Goal: Task Accomplishment & Management: Complete application form

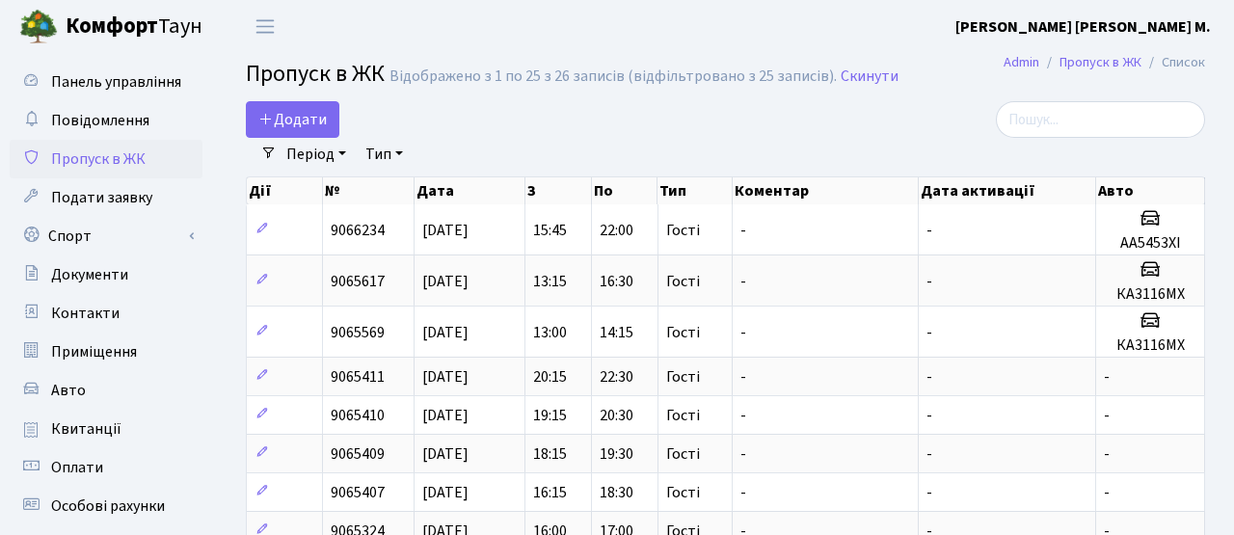
select select "25"
click at [318, 106] on link "Додати" at bounding box center [292, 119] width 93 height 37
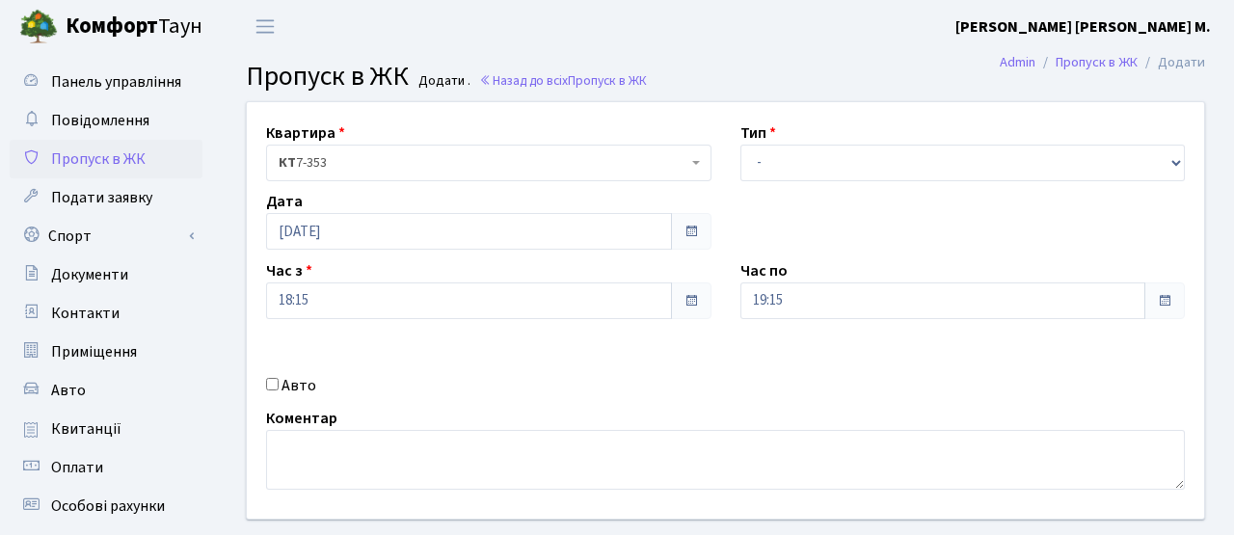
click at [306, 390] on label "Авто" at bounding box center [298, 385] width 35 height 23
click at [279, 390] on input "Авто" at bounding box center [272, 384] width 13 height 13
checkbox input "true"
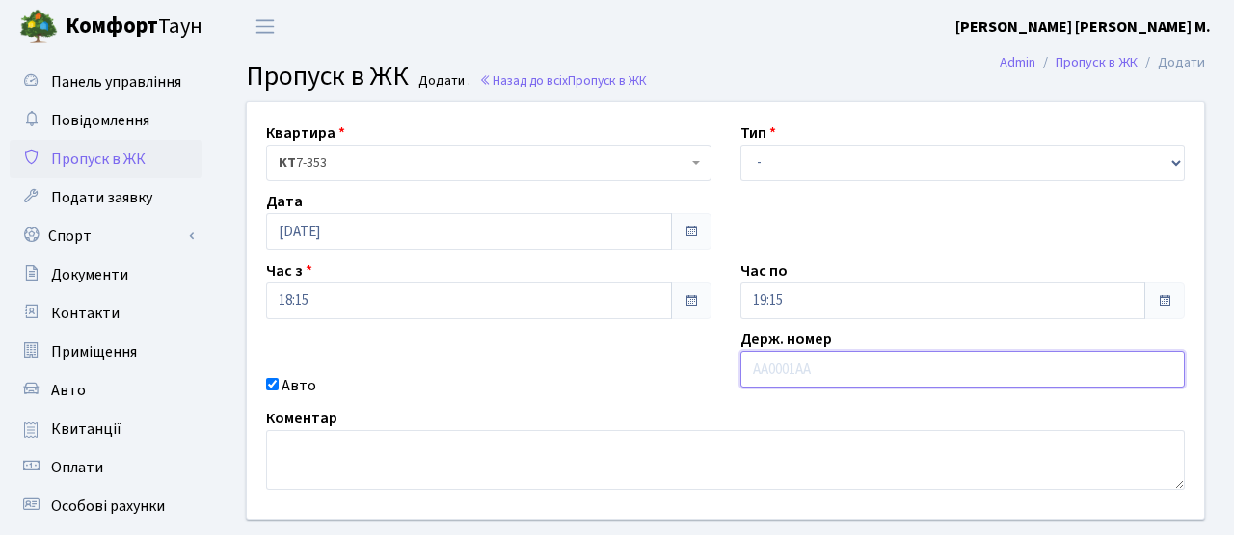
paste input "АА5453ХІ"
type input "АА5453ХІ"
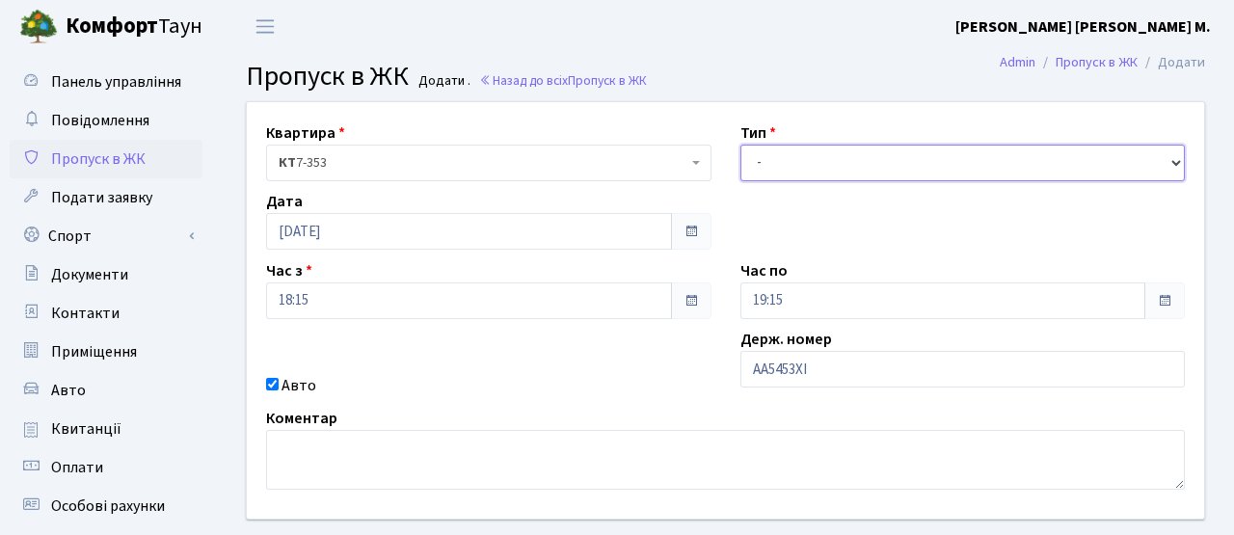
click at [809, 162] on select "- Доставка Таксі Гості Сервіс" at bounding box center [962, 163] width 445 height 37
select select "3"
click at [740, 145] on select "- Доставка Таксі Гості Сервіс" at bounding box center [962, 163] width 445 height 37
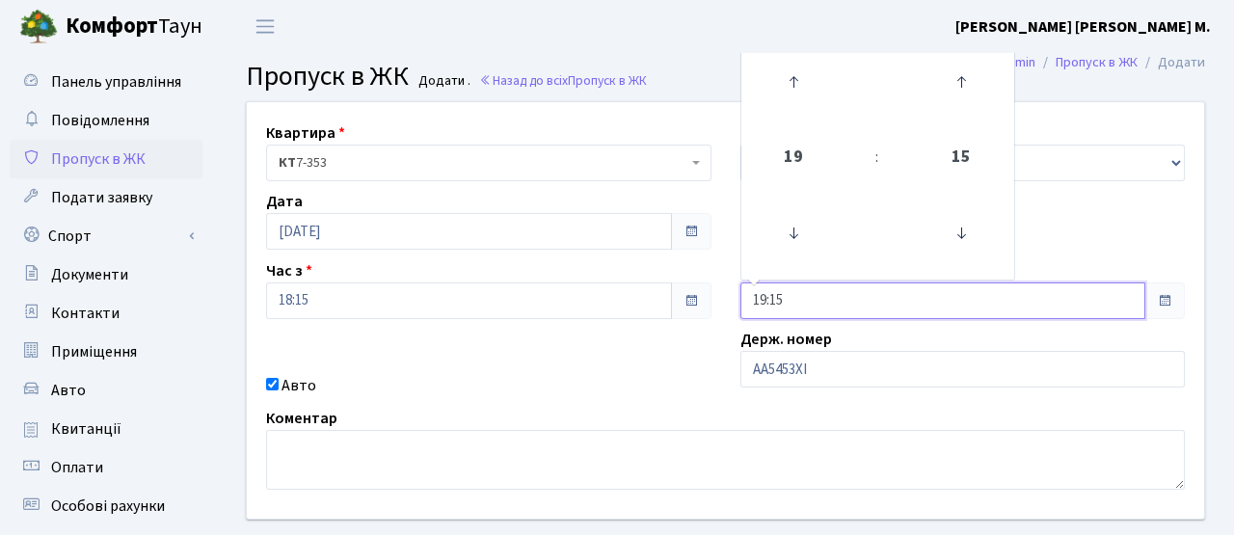
click at [849, 307] on input "19:15" at bounding box center [943, 300] width 406 height 37
click at [801, 89] on icon at bounding box center [793, 82] width 52 height 52
click at [783, 213] on icon at bounding box center [793, 233] width 52 height 52
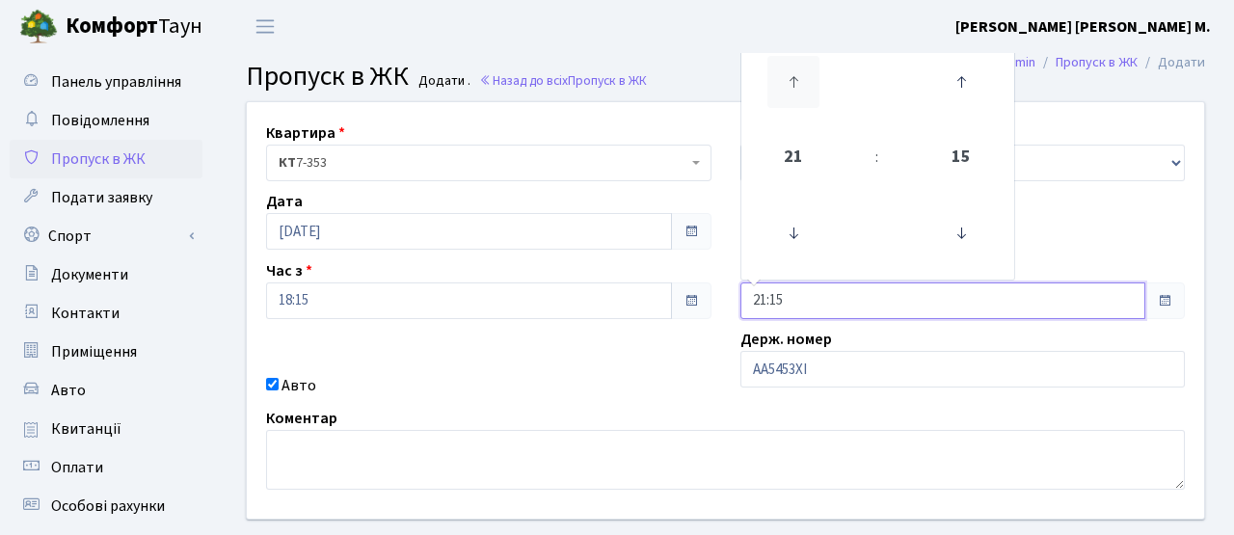
click at [807, 83] on icon at bounding box center [793, 82] width 52 height 52
type input "22:15"
click at [689, 297] on span at bounding box center [690, 300] width 15 height 15
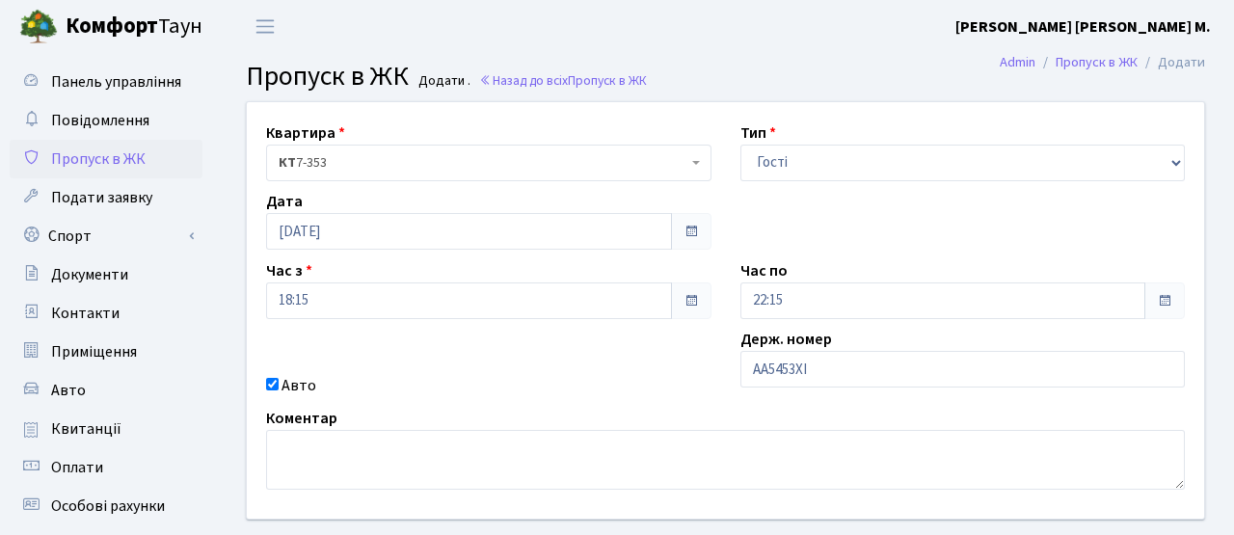
drag, startPoint x: 686, startPoint y: 294, endPoint x: 677, endPoint y: 282, distance: 15.1
click at [686, 294] on span at bounding box center [690, 300] width 15 height 15
click at [577, 306] on input "18:15" at bounding box center [469, 300] width 406 height 37
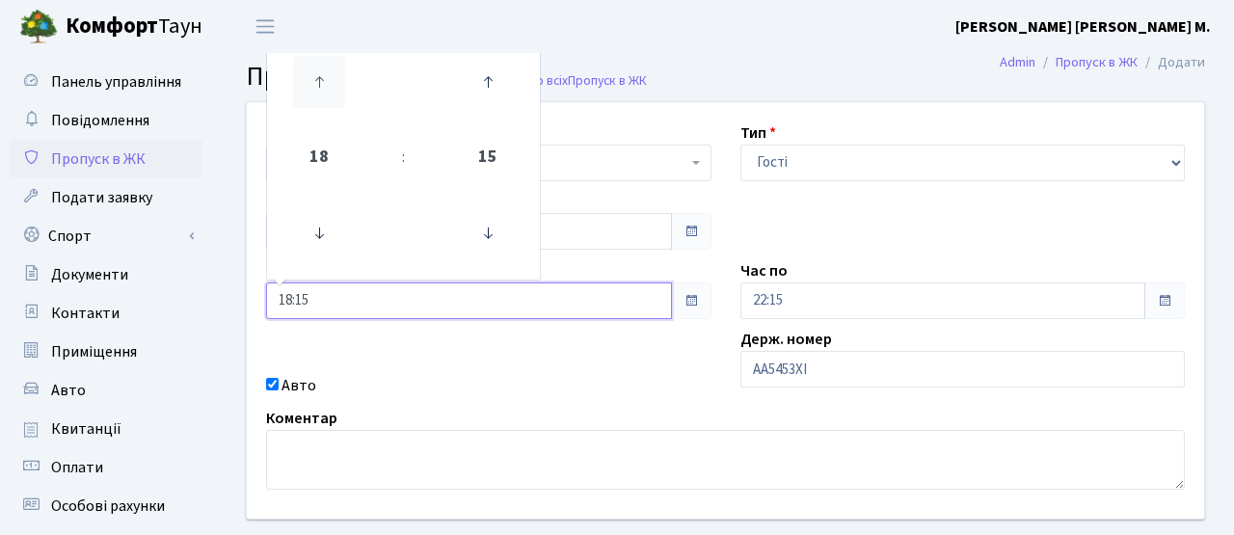
click at [325, 80] on icon at bounding box center [319, 82] width 52 height 52
click at [332, 74] on icon at bounding box center [319, 82] width 52 height 52
click at [504, 236] on icon at bounding box center [488, 233] width 52 height 52
type input "20:00"
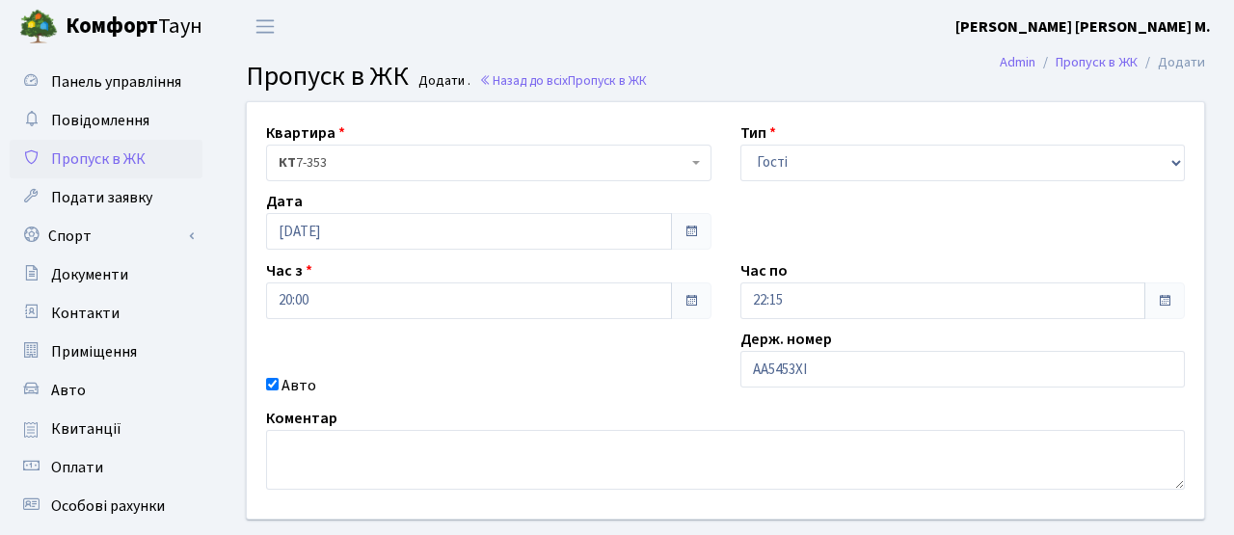
click at [506, 370] on div "Квартира <b>КТ</b>&nbsp;&nbsp;&nbsp;&nbsp;7-353 <b>КТ</b>&nbsp;&nbsp;&nbsp;&nbs…" at bounding box center [725, 310] width 986 height 416
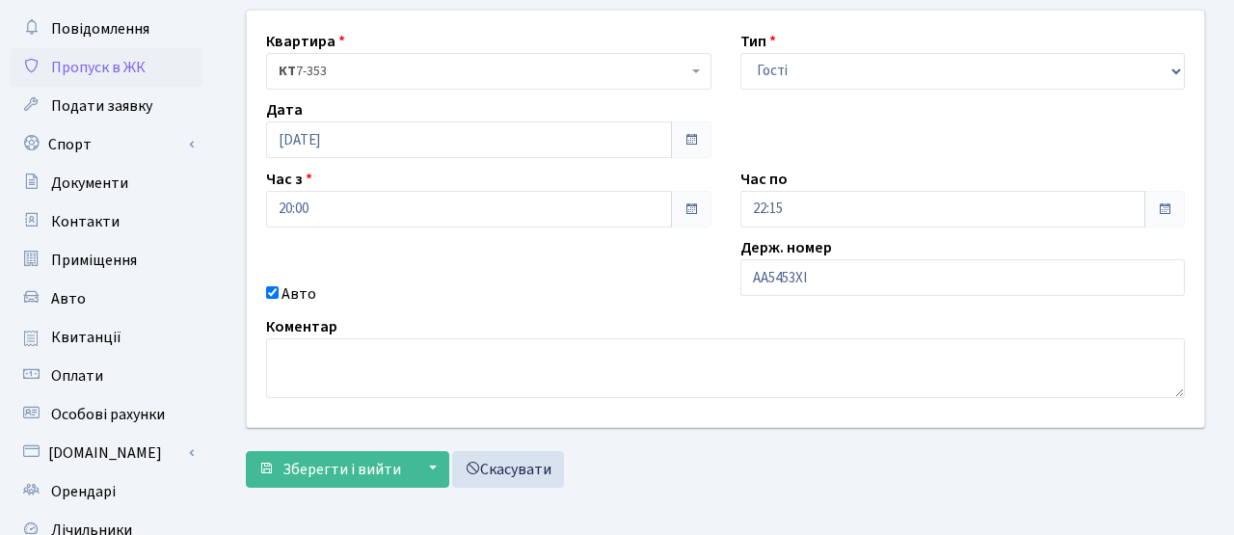
scroll to position [93, 0]
click at [345, 466] on span "Зберегти і вийти" at bounding box center [341, 468] width 119 height 21
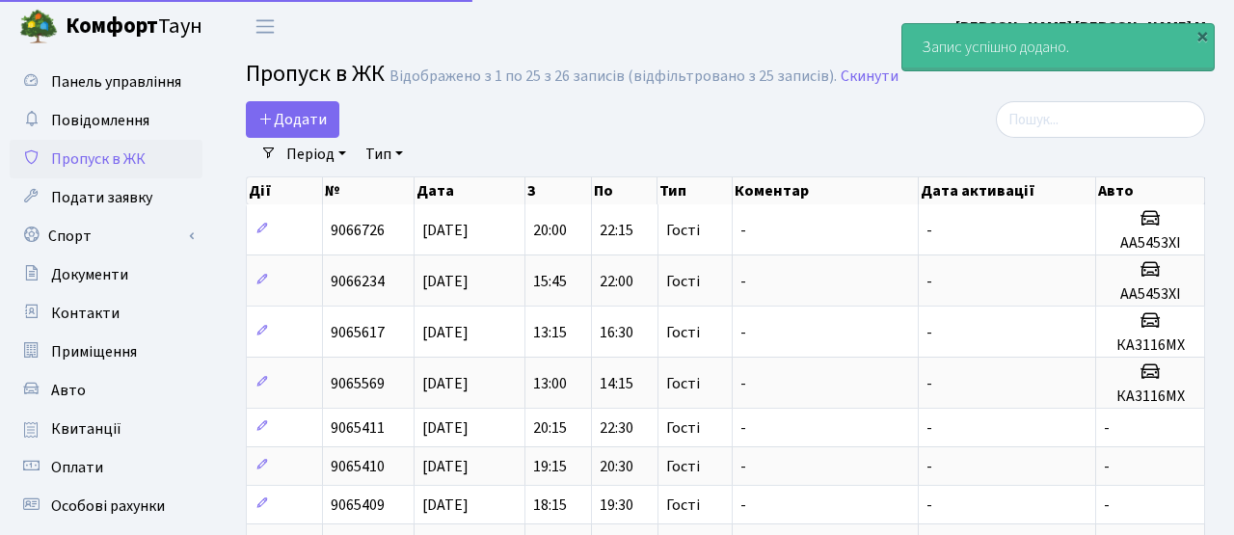
select select "25"
